Goal: Task Accomplishment & Management: Manage account settings

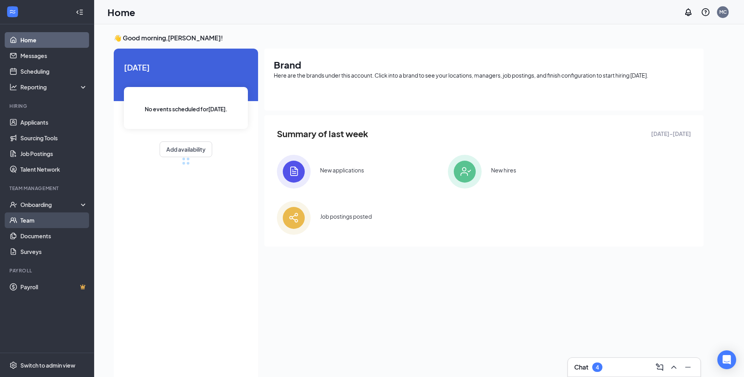
click at [42, 220] on link "Team" at bounding box center [53, 220] width 67 height 16
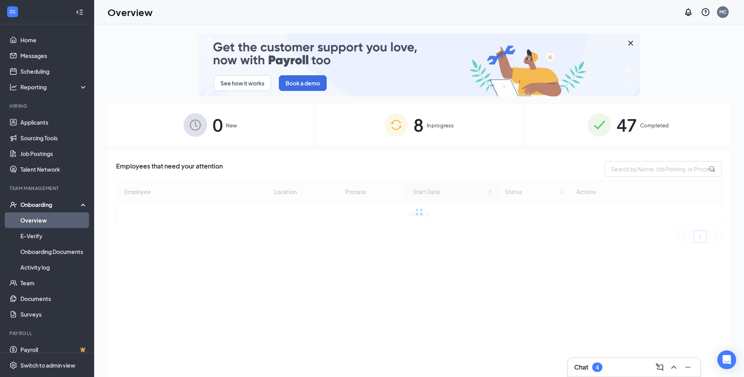
click at [425, 120] on div "8 In progress" at bounding box center [418, 124] width 205 height 41
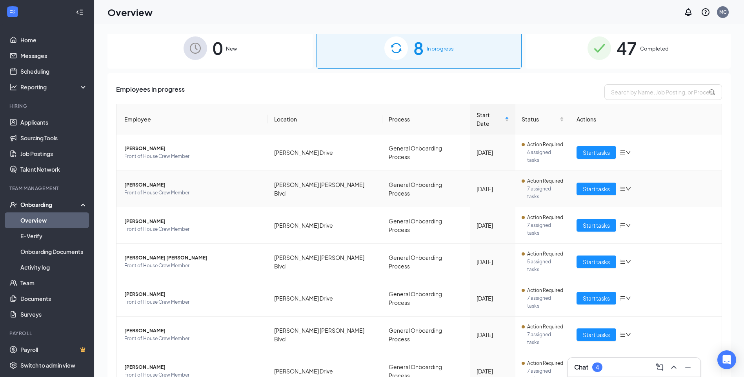
scroll to position [82, 0]
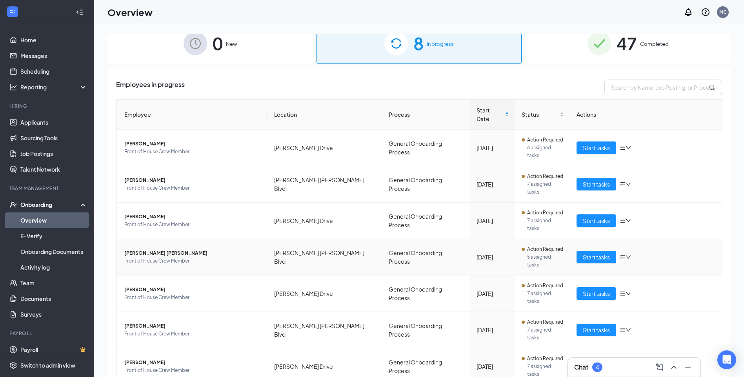
click at [191, 249] on span "[PERSON_NAME] [PERSON_NAME]" at bounding box center [192, 253] width 137 height 8
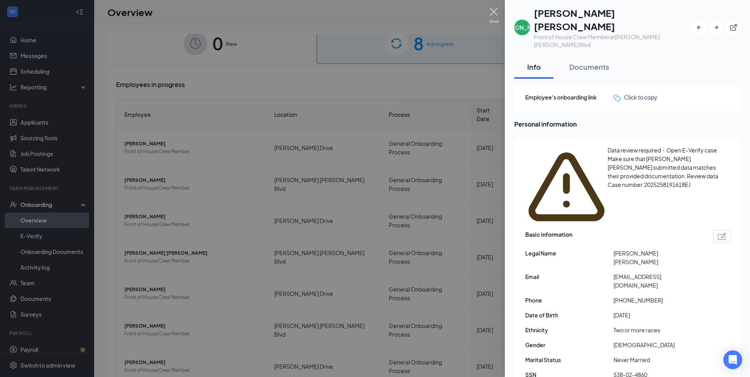
click at [490, 13] on img at bounding box center [494, 15] width 10 height 15
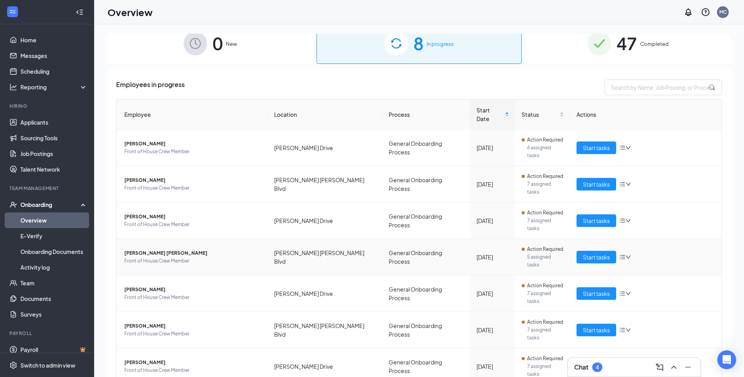
click at [625, 254] on icon "down" at bounding box center [627, 256] width 5 height 5
click at [630, 237] on div "Stop process" at bounding box center [653, 233] width 67 height 9
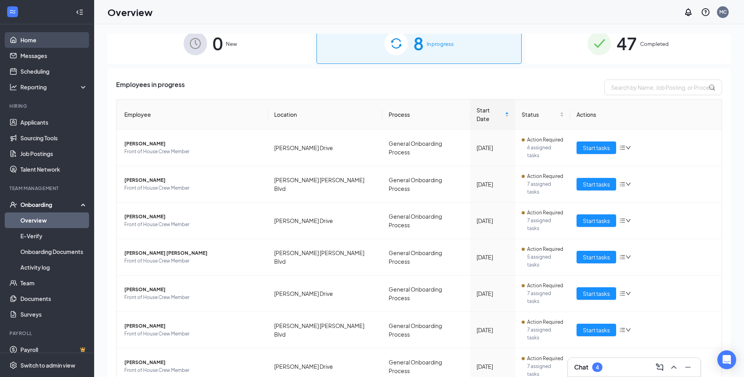
click at [40, 37] on link "Home" at bounding box center [53, 40] width 67 height 16
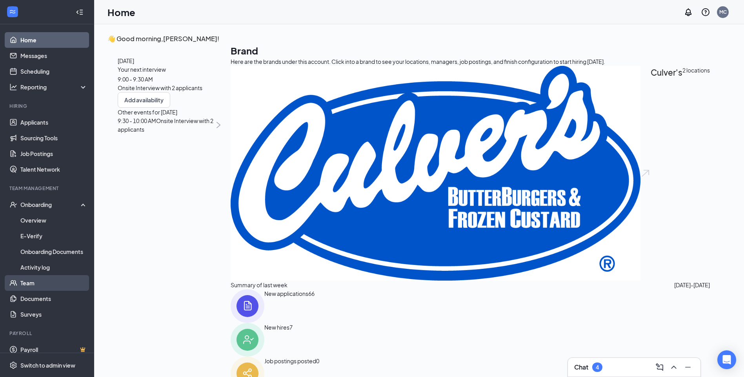
click at [31, 280] on link "Team" at bounding box center [53, 283] width 67 height 16
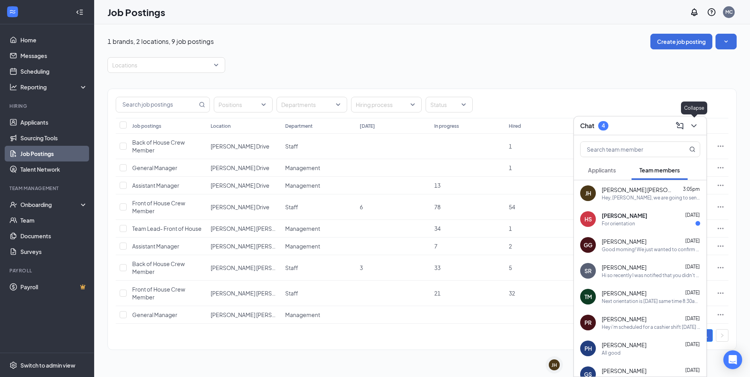
click at [694, 126] on icon "ChevronDown" at bounding box center [693, 125] width 5 height 3
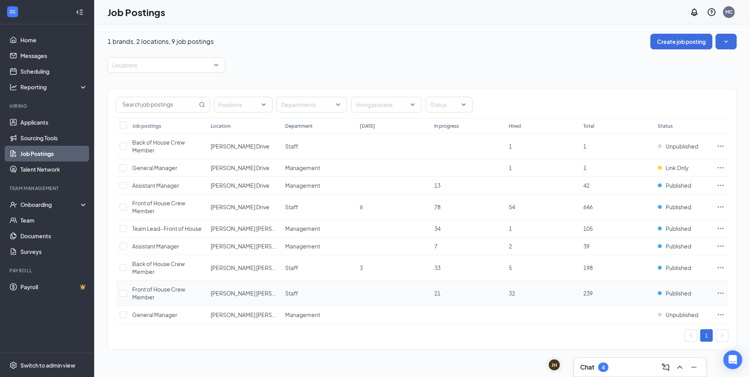
click at [195, 296] on div "Front of House Crew Member" at bounding box center [167, 293] width 71 height 16
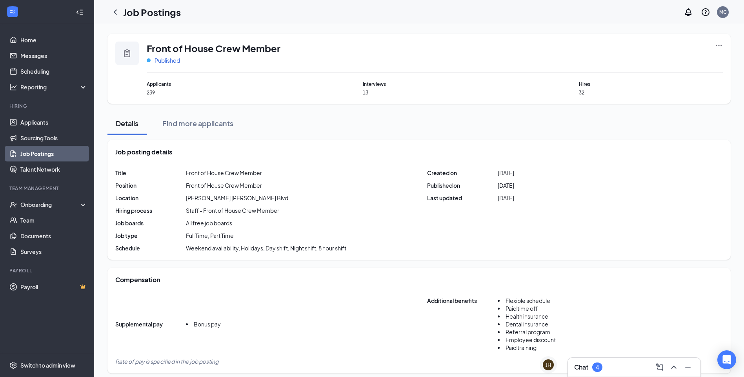
click at [164, 58] on span "Published" at bounding box center [166, 60] width 25 height 8
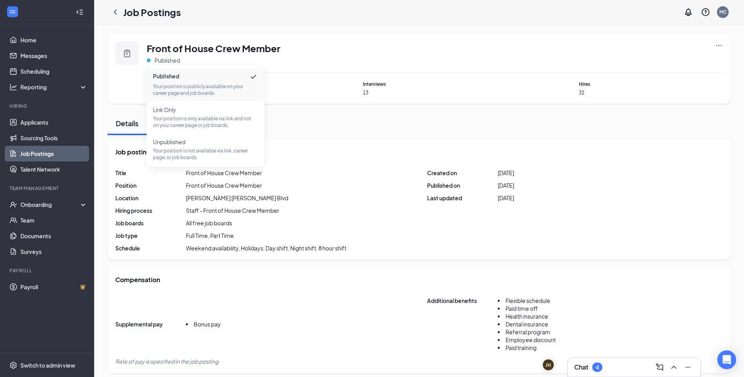
click at [405, 210] on div "Title Front of House Crew Member Position Front of House Crew Member Location C…" at bounding box center [418, 210] width 607 height 83
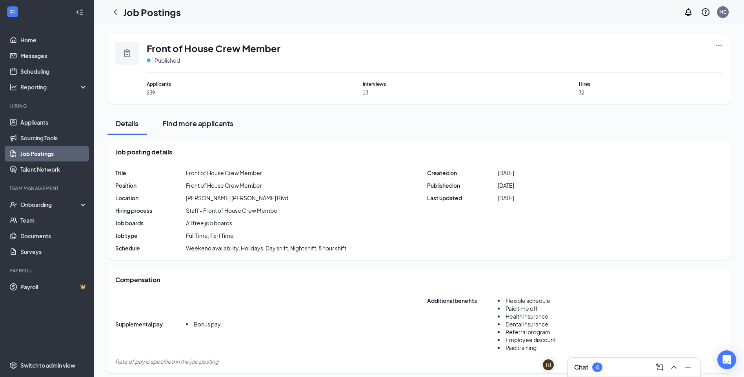
click at [211, 122] on div "Find more applicants" at bounding box center [197, 123] width 71 height 10
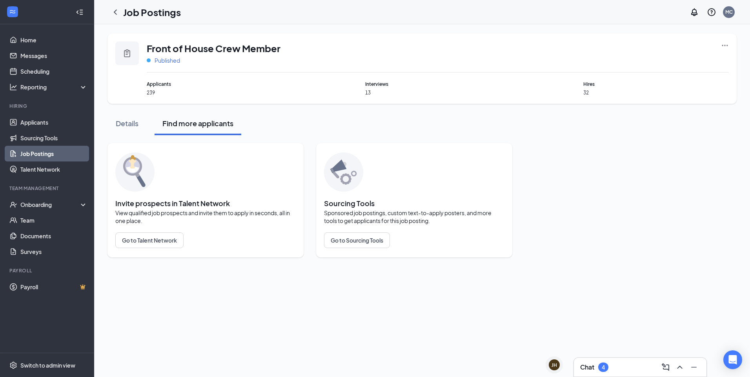
click at [167, 59] on span "Published" at bounding box center [166, 60] width 25 height 8
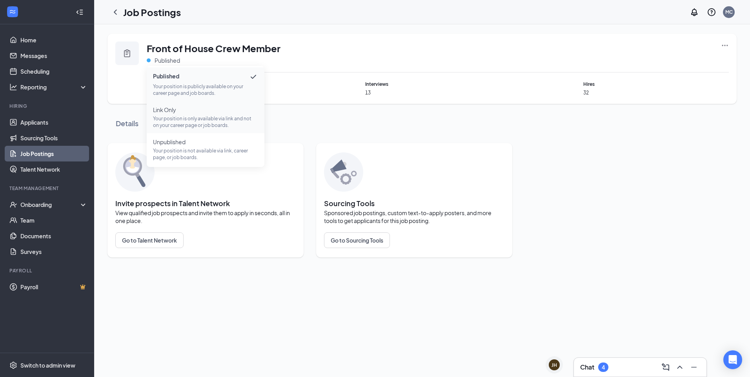
click at [210, 120] on p "Your position is only available via link and not on your career page or job boa…" at bounding box center [205, 121] width 105 height 13
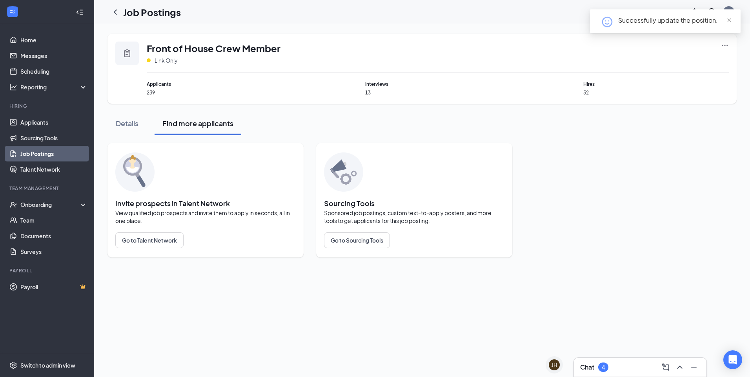
click at [722, 44] on icon "Ellipses" at bounding box center [725, 46] width 8 height 8
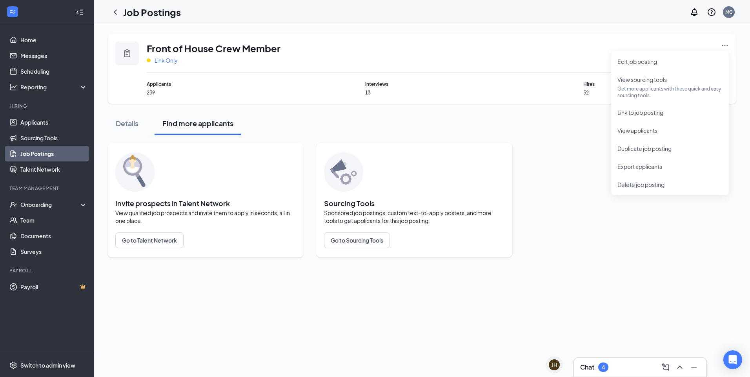
click at [169, 63] on span "Link Only" at bounding box center [165, 60] width 23 height 8
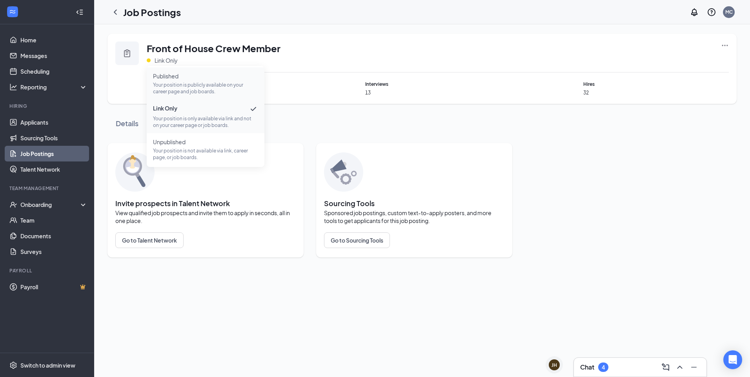
click at [186, 79] on span "Published" at bounding box center [205, 76] width 105 height 8
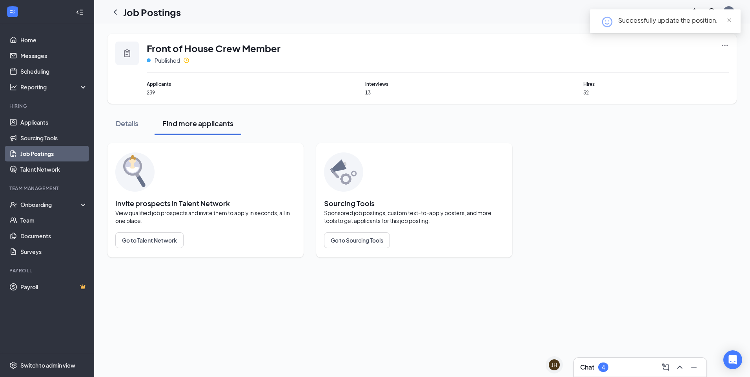
click at [723, 46] on icon "Ellipses" at bounding box center [725, 46] width 8 height 8
click at [651, 111] on span "Link to job posting" at bounding box center [640, 112] width 46 height 7
click at [635, 367] on div "Chat 4" at bounding box center [640, 367] width 120 height 13
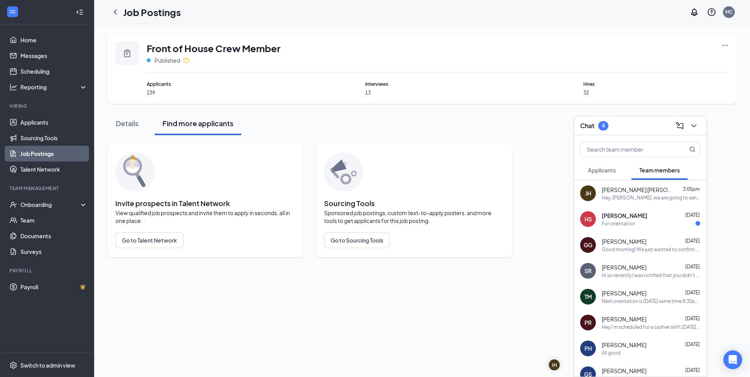
click at [598, 170] on span "Applicants" at bounding box center [602, 170] width 28 height 7
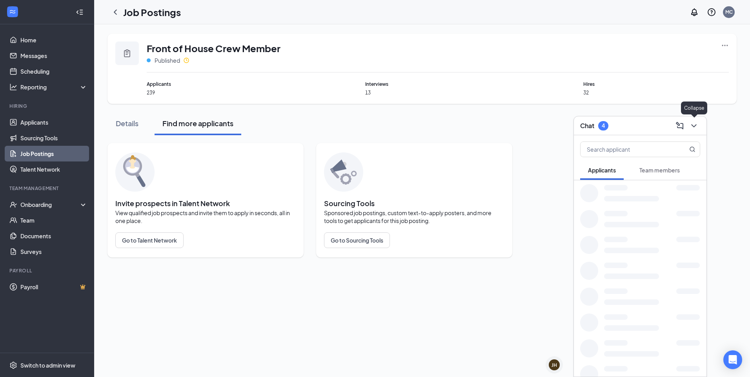
click at [692, 129] on icon "ChevronDown" at bounding box center [693, 125] width 9 height 9
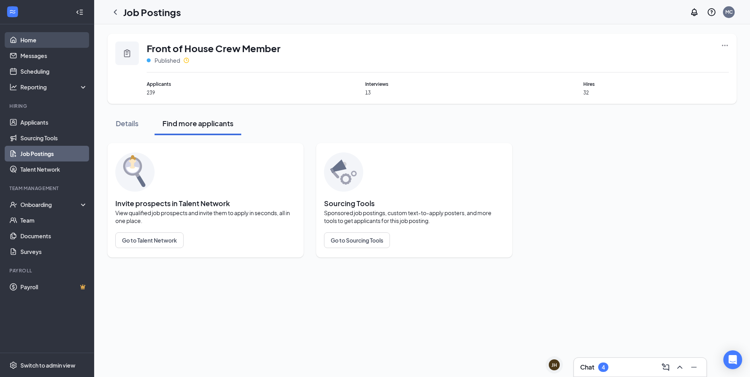
click at [35, 38] on link "Home" at bounding box center [53, 40] width 67 height 16
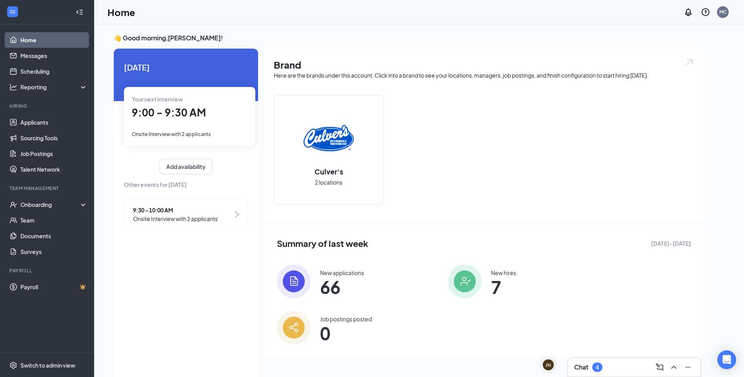
click at [24, 42] on link "Home" at bounding box center [53, 40] width 67 height 16
